Goal: Entertainment & Leisure: Consume media (video, audio)

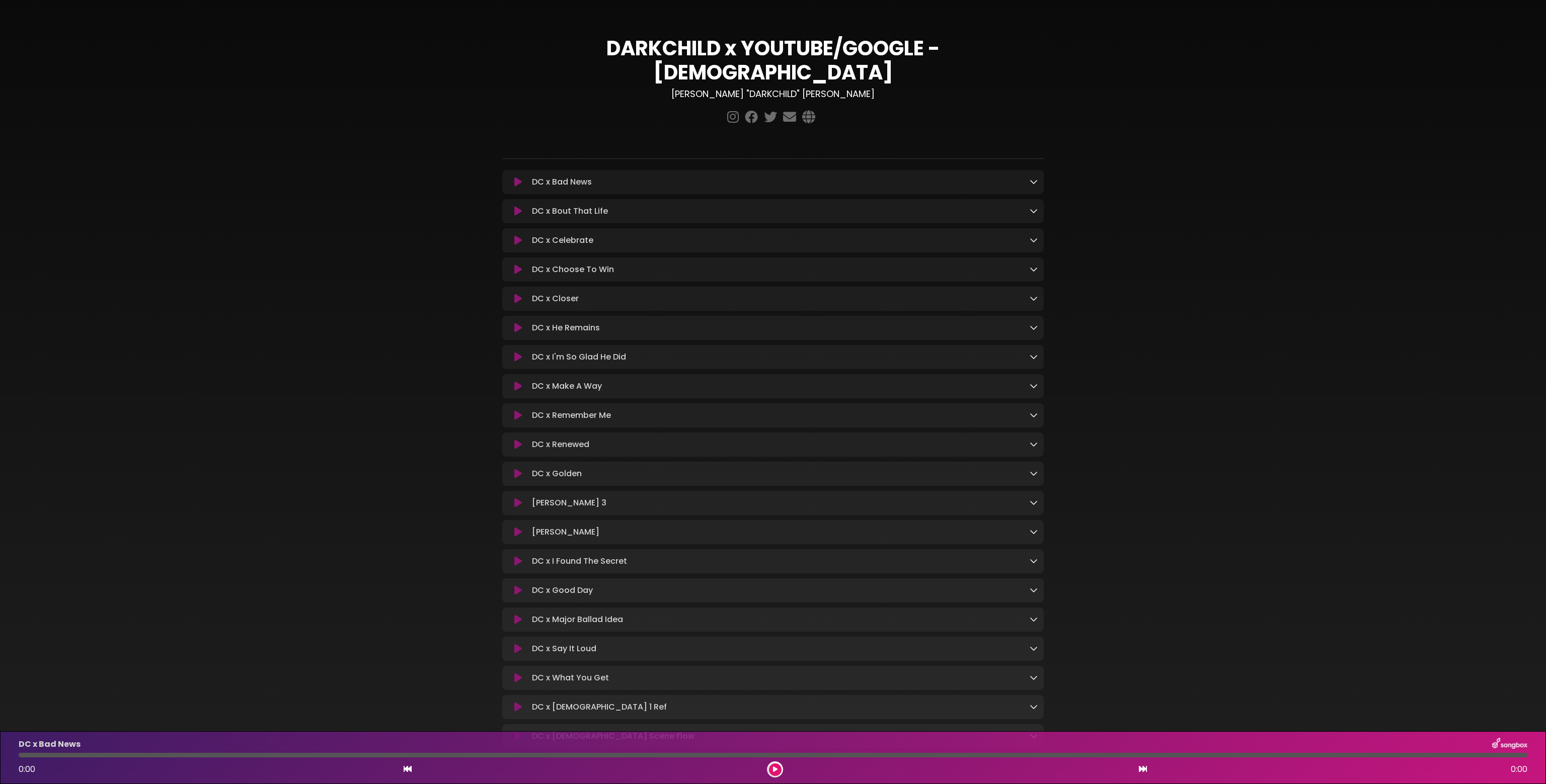
click at [515, 177] on icon at bounding box center [518, 181] width 8 height 10
click at [518, 178] on icon at bounding box center [518, 183] width 7 height 10
click at [520, 206] on icon at bounding box center [518, 211] width 8 height 10
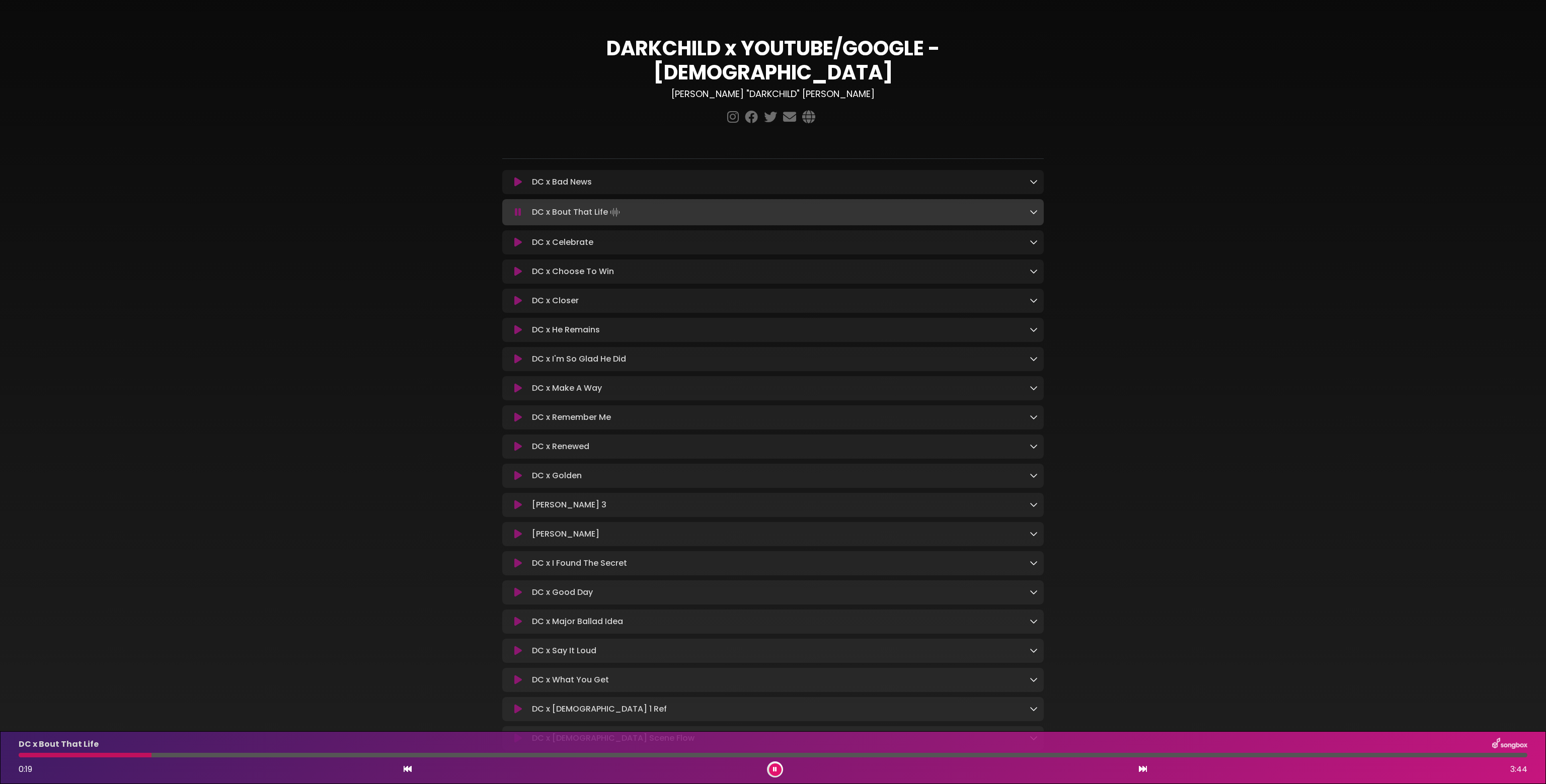
click at [516, 207] on icon at bounding box center [518, 211] width 7 height 10
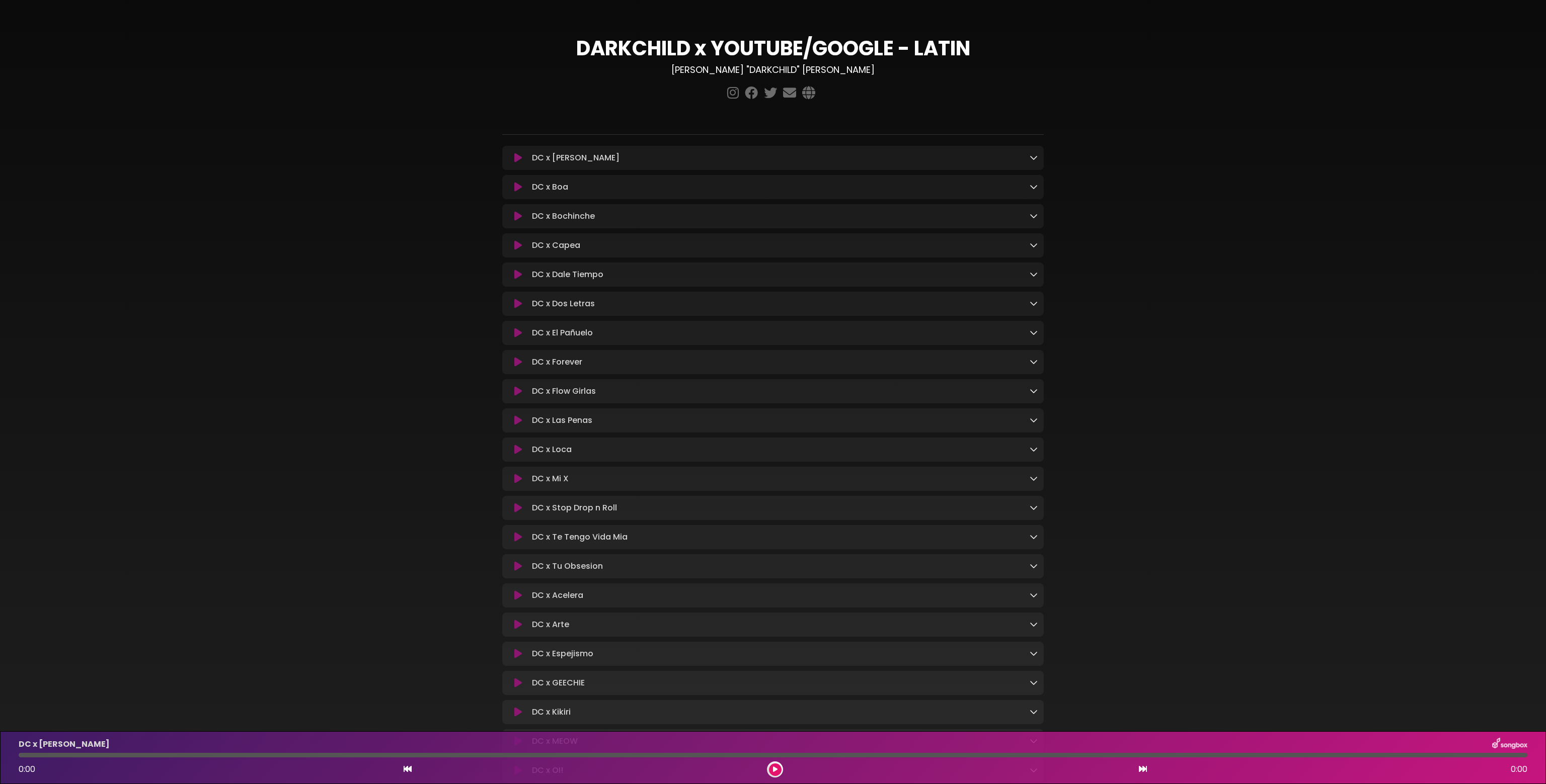
click at [515, 159] on icon at bounding box center [518, 158] width 8 height 10
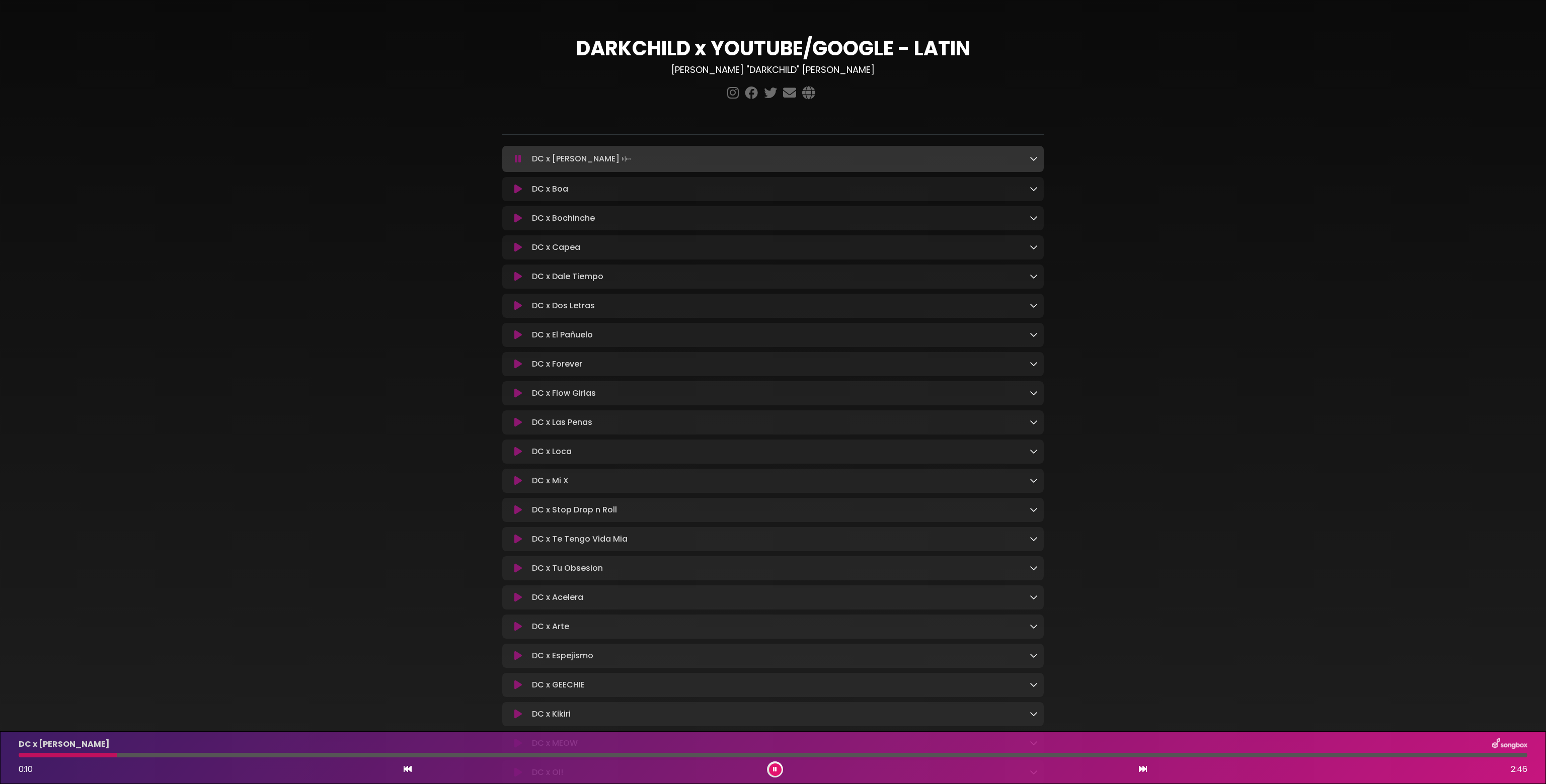
click at [1036, 193] on icon at bounding box center [1034, 188] width 8 height 8
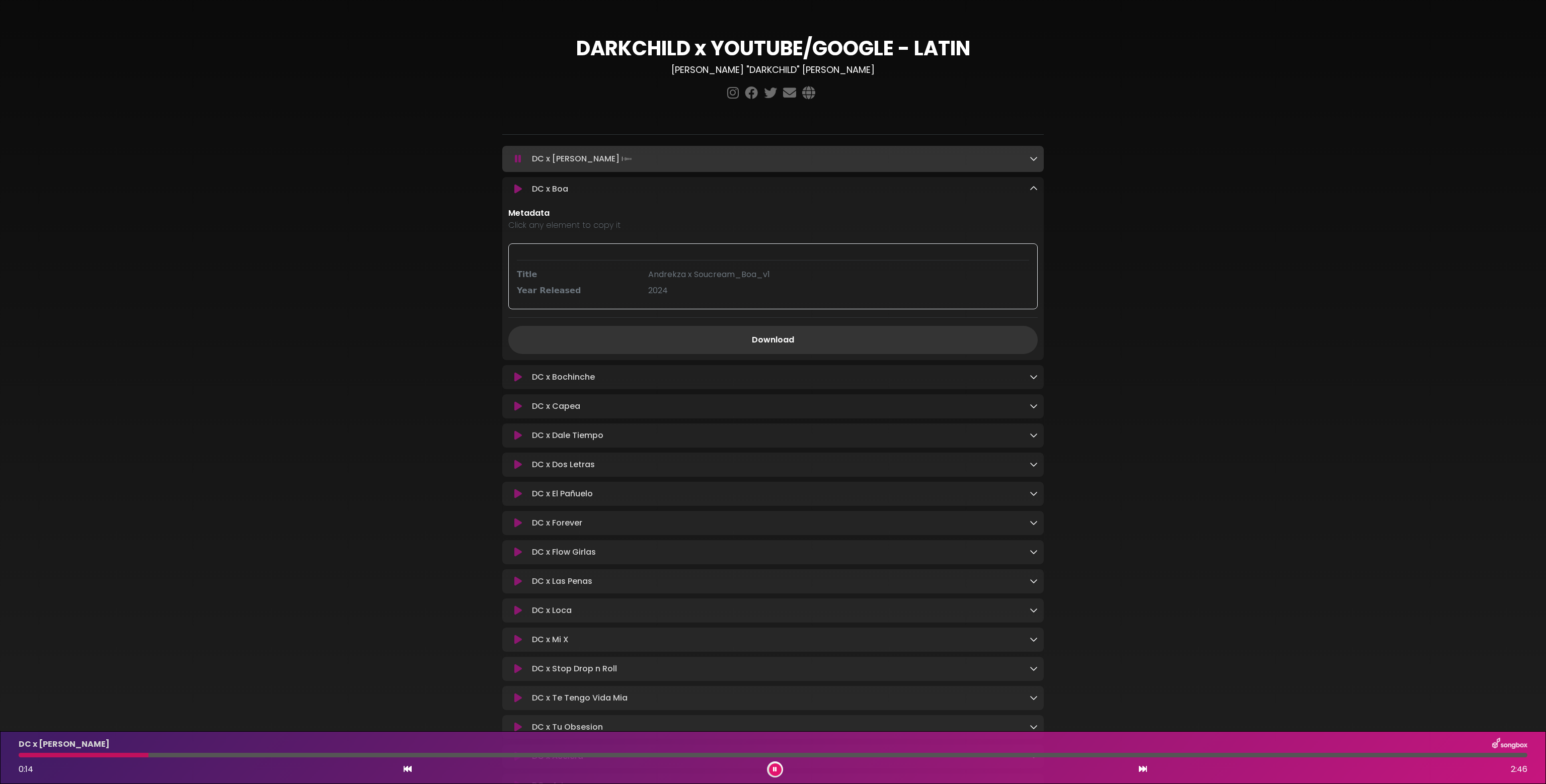
click at [1036, 193] on icon at bounding box center [1034, 188] width 8 height 8
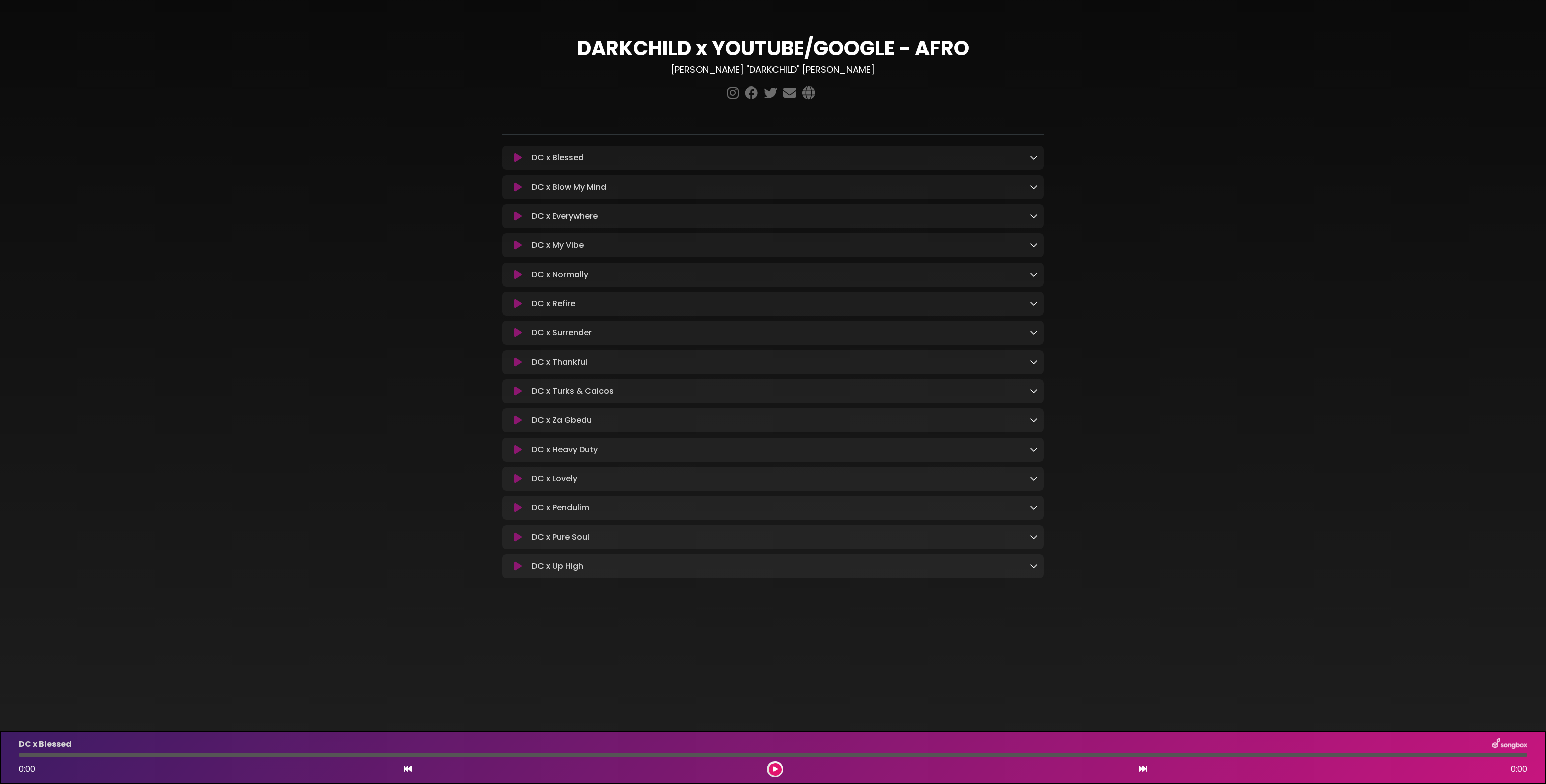
click at [633, 156] on div "DC x Blessed Loading Track..." at bounding box center [783, 158] width 510 height 12
click at [521, 159] on icon at bounding box center [518, 158] width 8 height 10
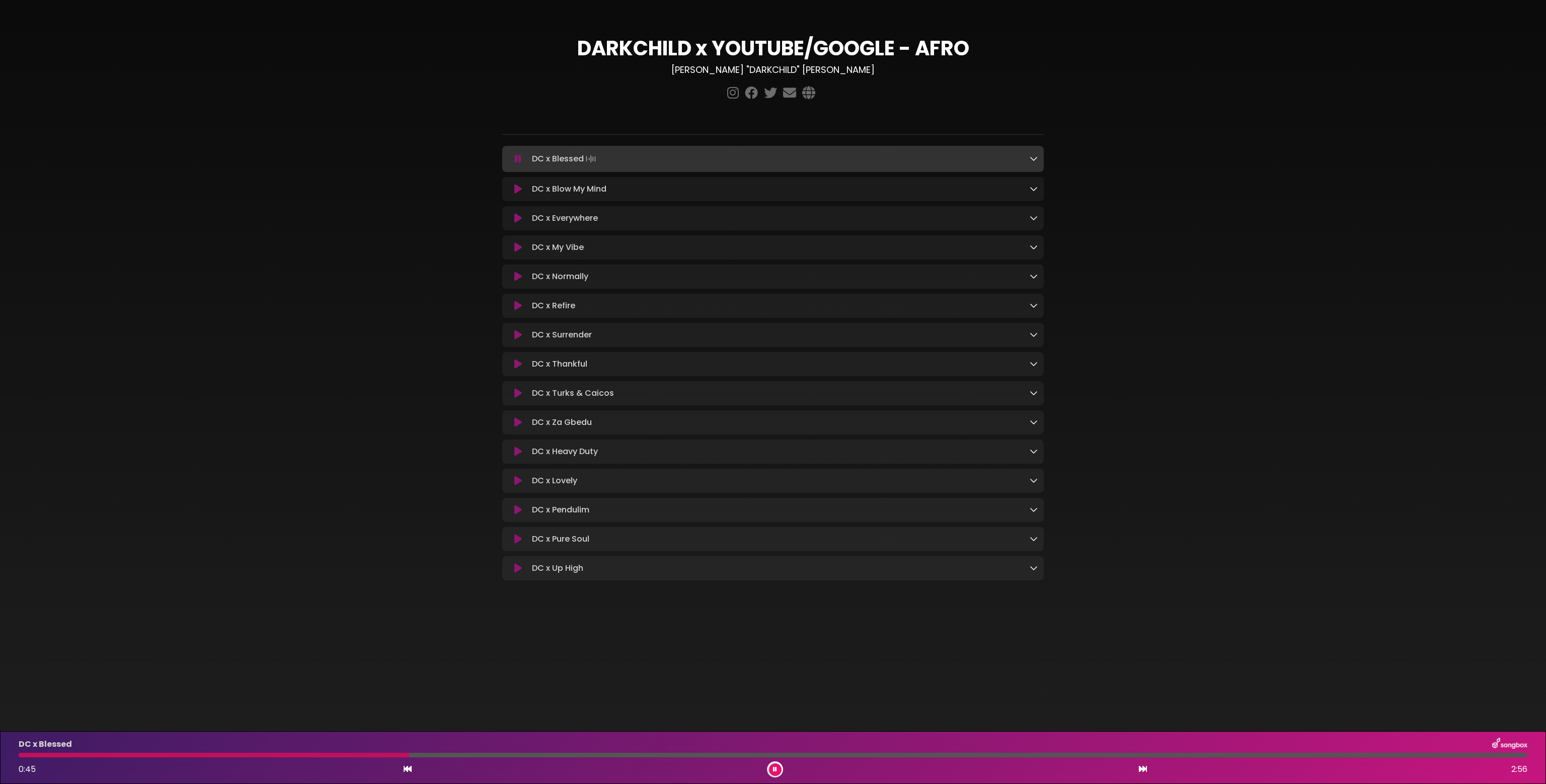
click at [516, 248] on icon at bounding box center [518, 247] width 8 height 10
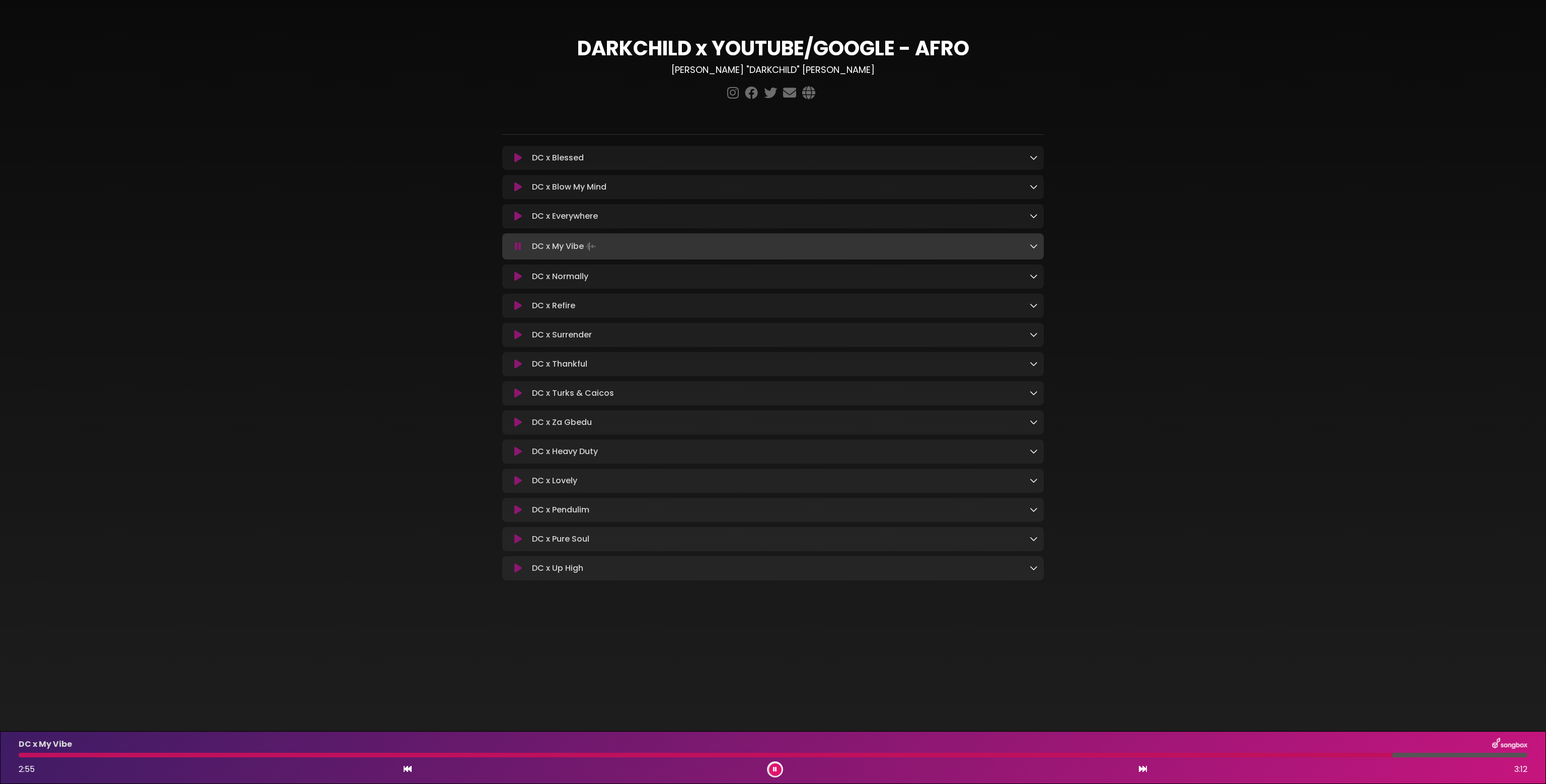
click at [519, 366] on icon at bounding box center [518, 364] width 8 height 10
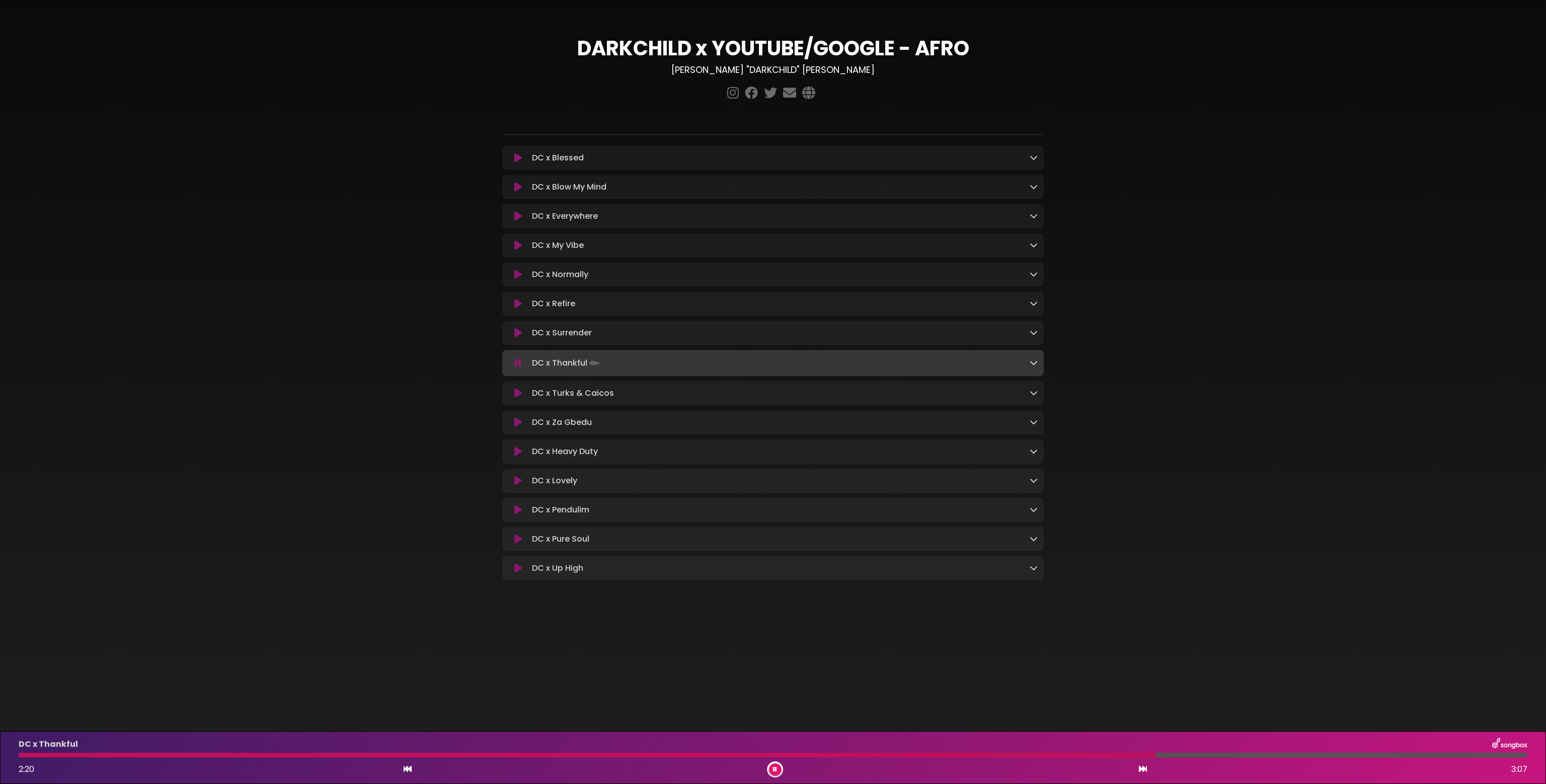
click at [512, 449] on button at bounding box center [518, 452] width 20 height 10
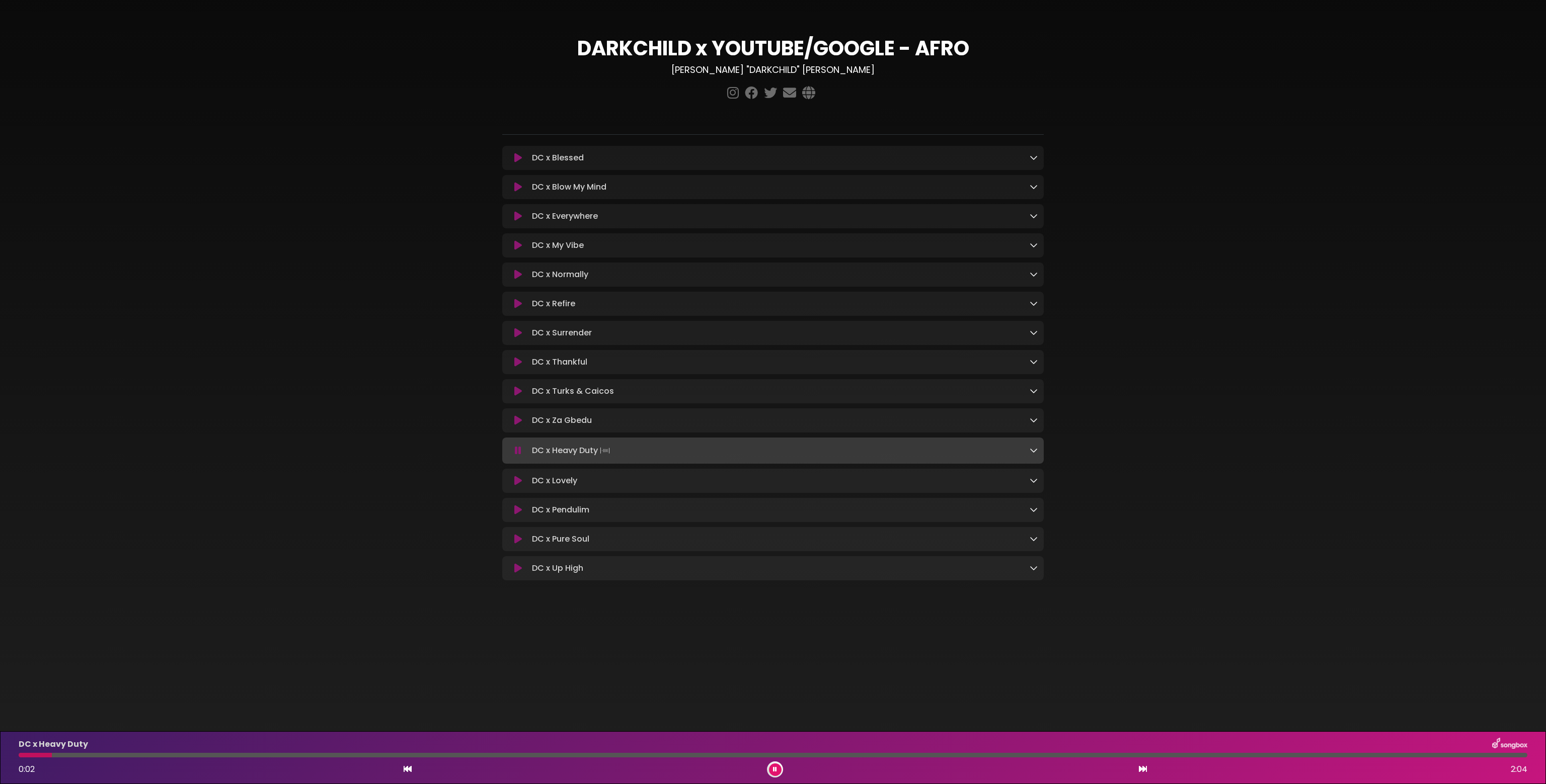
click at [1034, 449] on icon at bounding box center [1034, 450] width 8 height 8
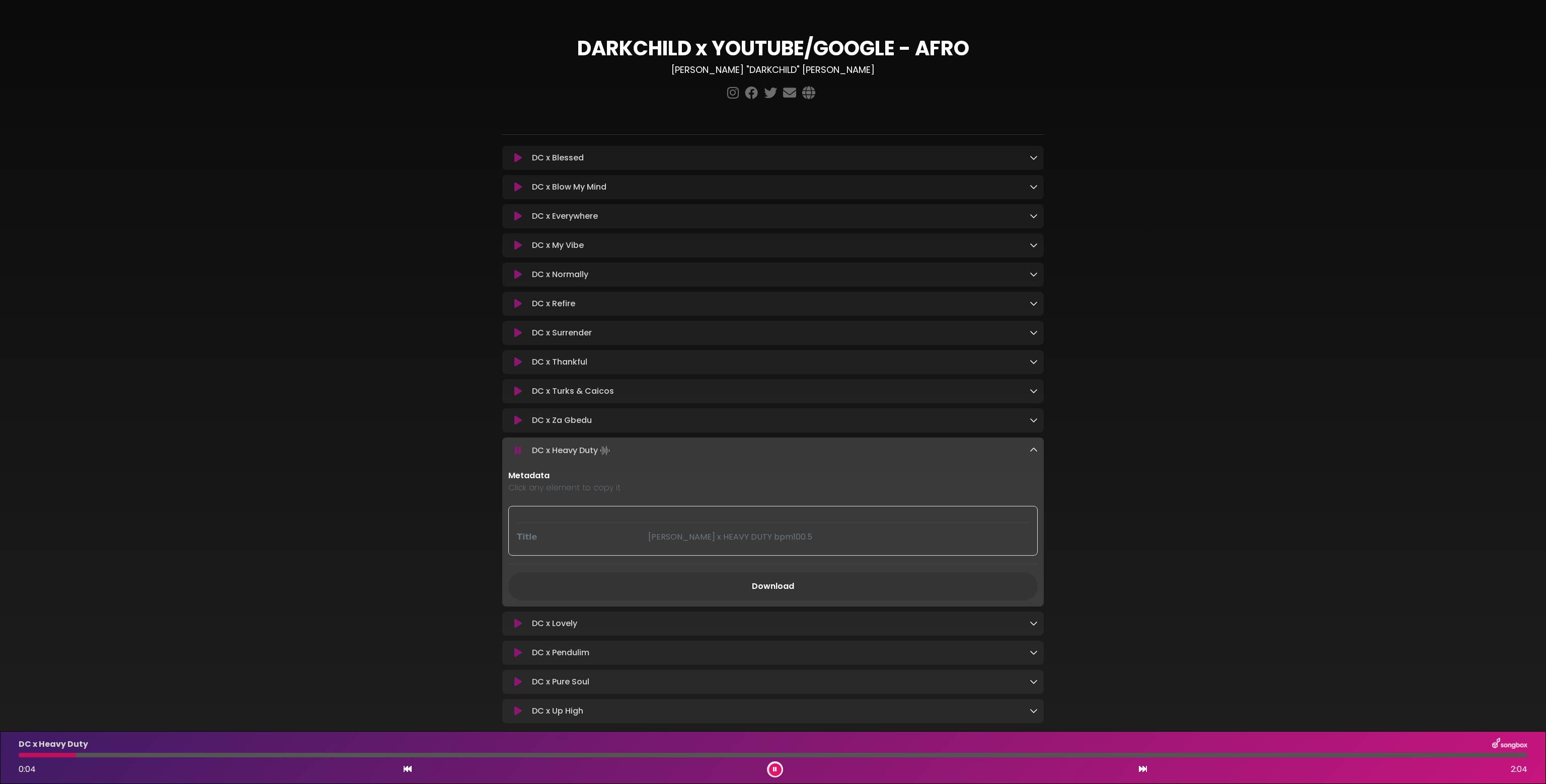
click at [1034, 449] on icon at bounding box center [1034, 450] width 8 height 8
